Goal: Information Seeking & Learning: Learn about a topic

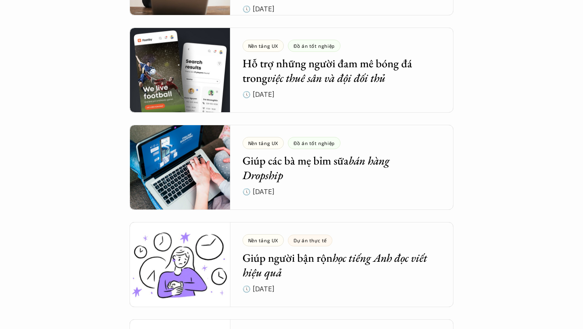
scroll to position [2397, 0]
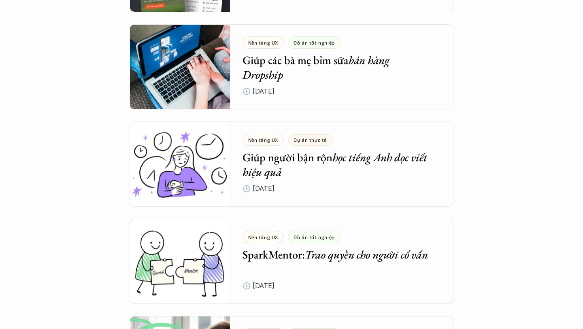
drag, startPoint x: 582, startPoint y: 117, endPoint x: 580, endPoint y: 213, distance: 95.9
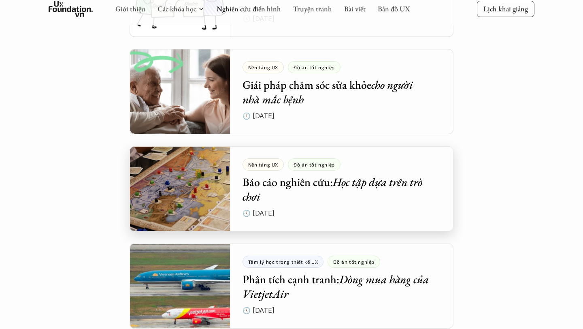
scroll to position [2668, 0]
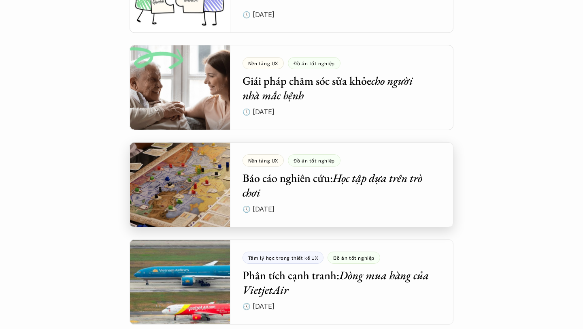
click at [300, 181] on div at bounding box center [291, 184] width 324 height 85
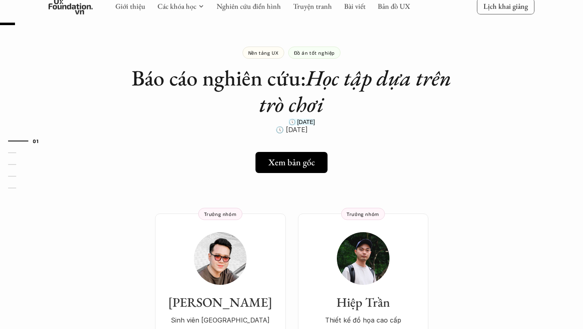
scroll to position [18, 0]
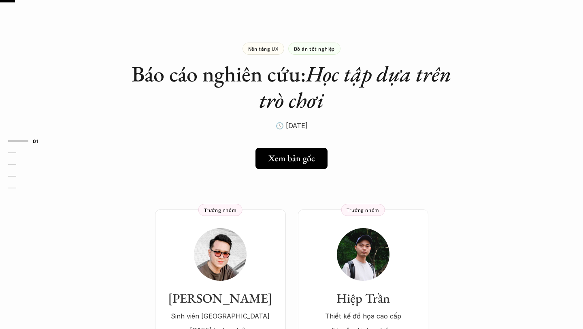
click at [316, 49] on font "Đồ án tốt nghiệp" at bounding box center [314, 49] width 41 height 6
click at [277, 51] on div "Nền tảng UX" at bounding box center [263, 48] width 42 height 12
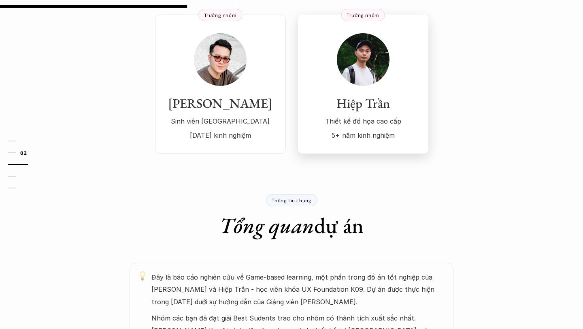
scroll to position [199, 0]
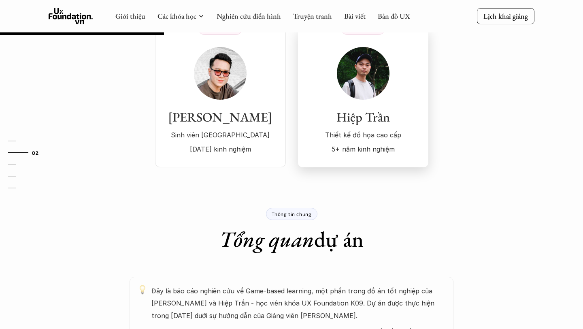
click at [367, 107] on div "Hiệp Trần Thiết kế đồ họa cao cấp 5+ năm kinh nghiệm" at bounding box center [363, 101] width 114 height 108
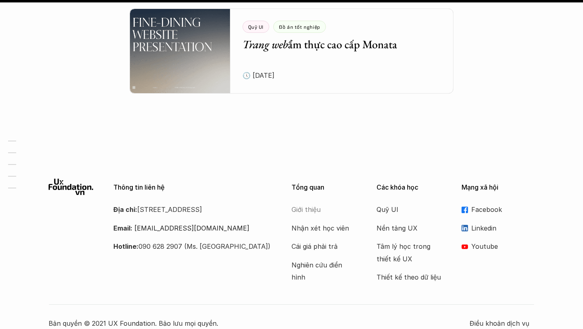
scroll to position [908, 0]
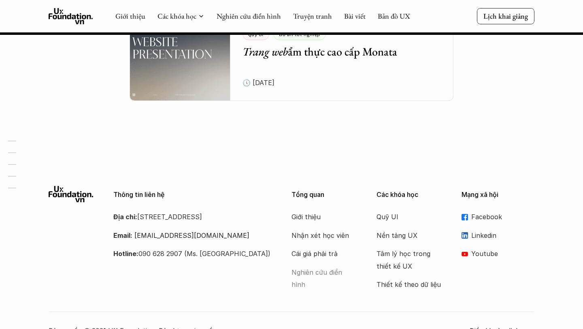
click at [316, 268] on font "Nghiên cứu điển hình" at bounding box center [317, 278] width 53 height 20
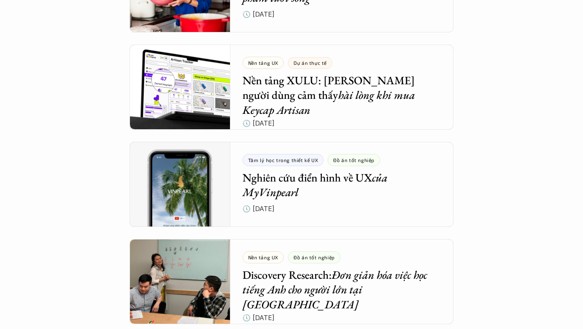
scroll to position [3272, 0]
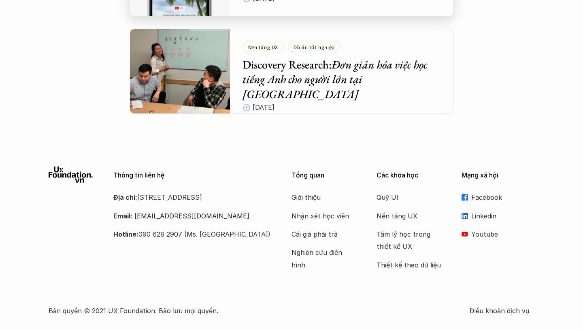
click at [160, 173] on font "Thông tin liên hệ" at bounding box center [138, 175] width 51 height 8
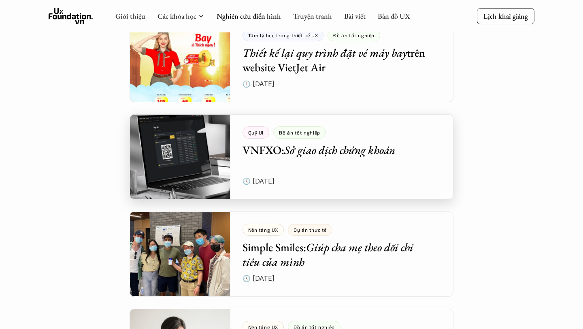
scroll to position [1927, 0]
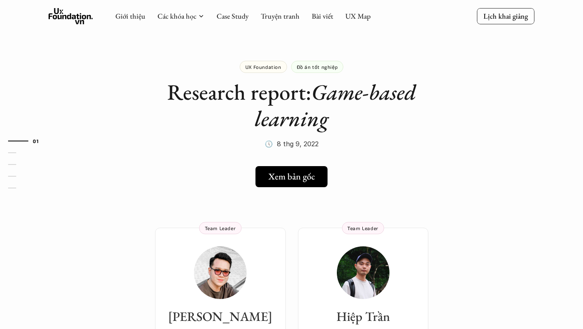
click at [309, 169] on link "Xem bản gốc" at bounding box center [291, 176] width 78 height 21
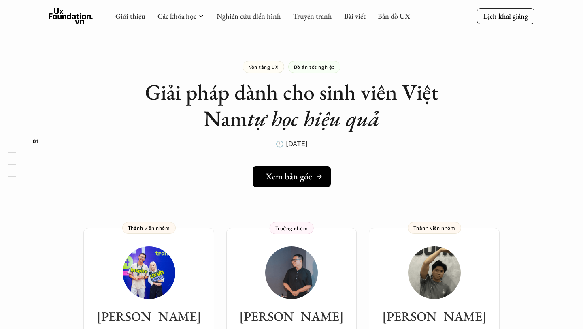
click at [312, 178] on div "Xem bản gốc" at bounding box center [293, 176] width 57 height 11
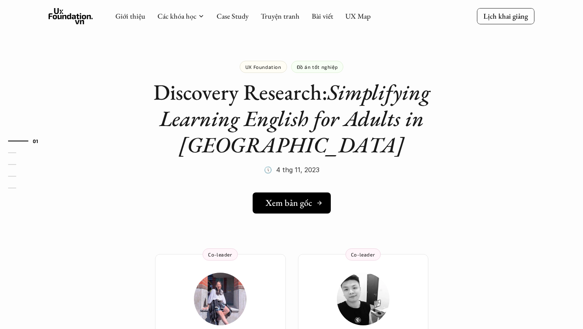
click at [315, 200] on div "Xem bản gốc" at bounding box center [293, 202] width 57 height 11
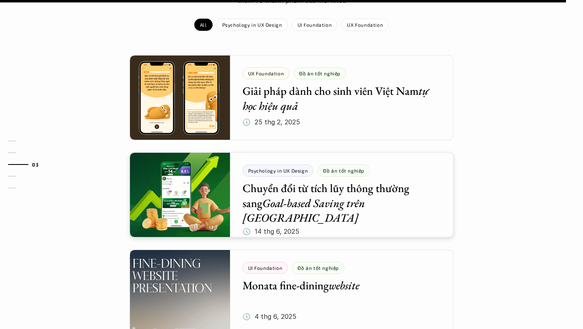
scroll to position [714, 0]
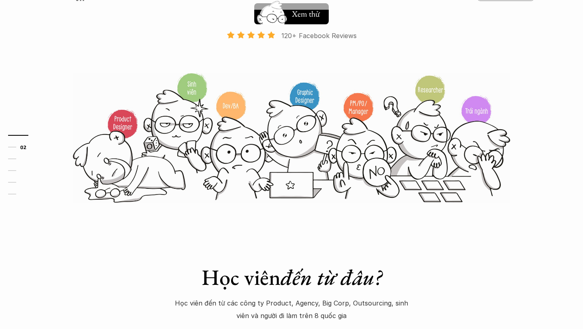
scroll to position [230, 0]
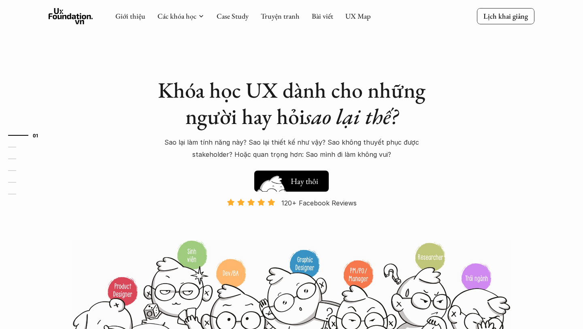
click at [316, 182] on h5 "Xem thử" at bounding box center [306, 182] width 30 height 11
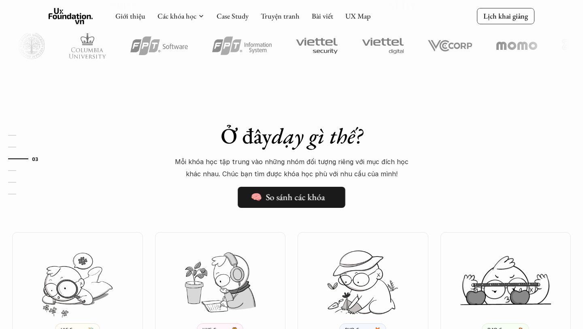
scroll to position [494, 0]
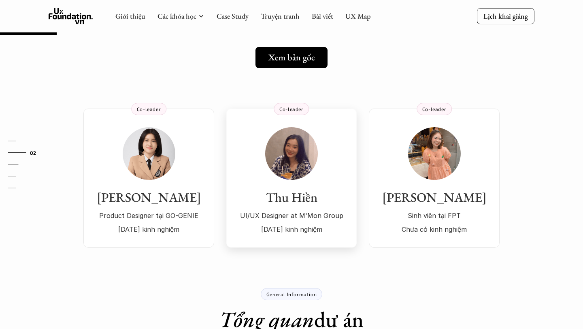
scroll to position [88, 0]
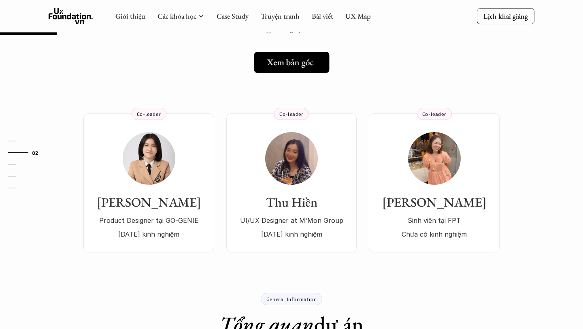
click at [301, 70] on link "Xem bản gốc" at bounding box center [291, 62] width 75 height 21
